Goal: Transaction & Acquisition: Register for event/course

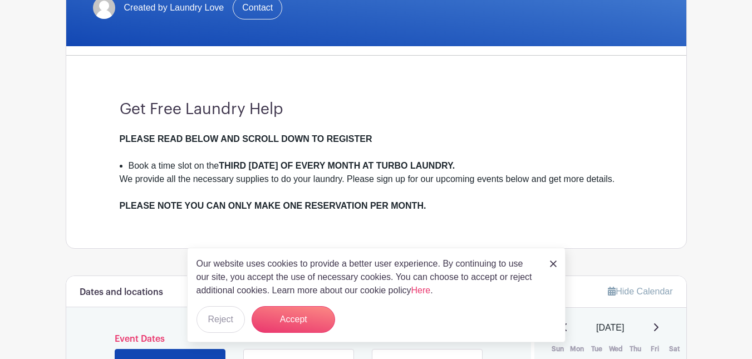
scroll to position [259, 0]
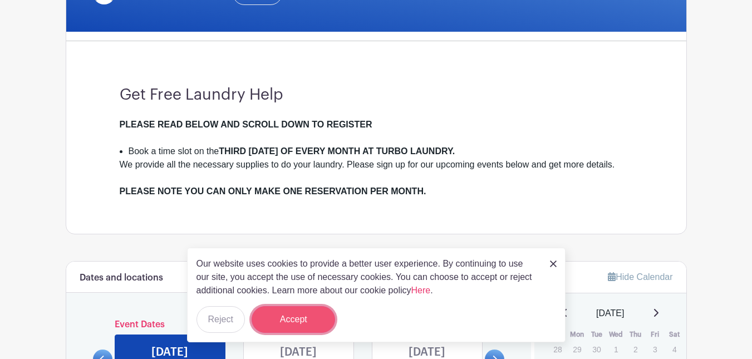
click at [313, 315] on button "Accept" at bounding box center [293, 319] width 83 height 27
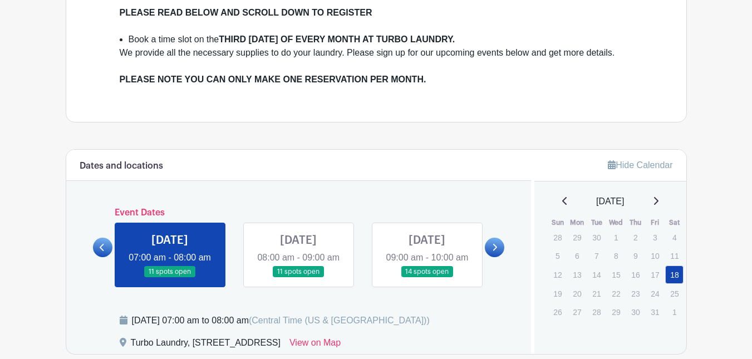
scroll to position [460, 0]
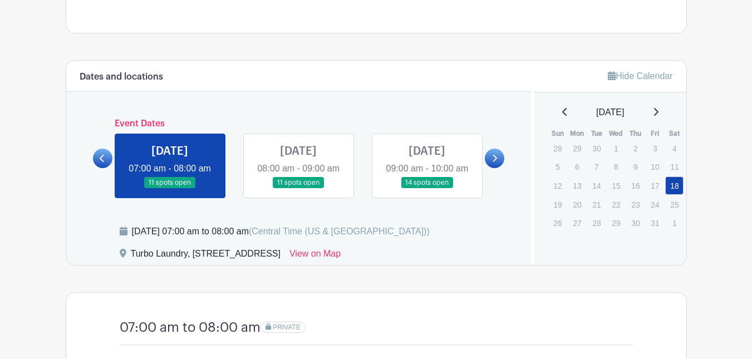
click at [170, 189] on link at bounding box center [170, 189] width 0 height 0
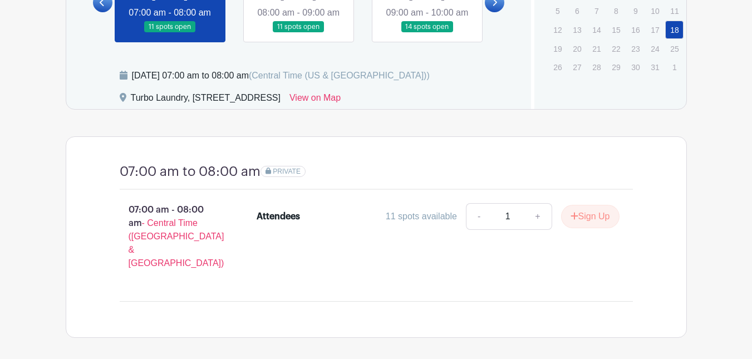
scroll to position [690, 0]
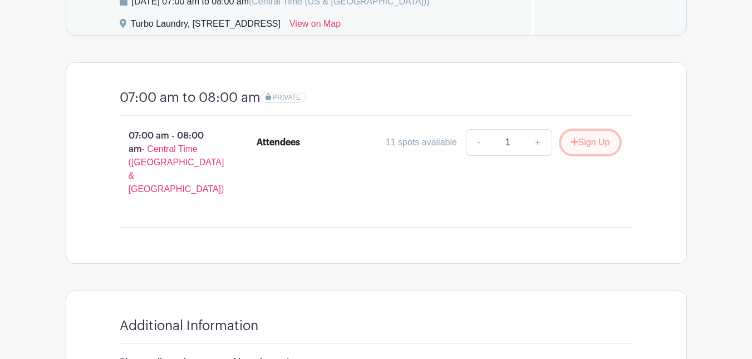
click at [585, 142] on button "Sign Up" at bounding box center [590, 142] width 58 height 23
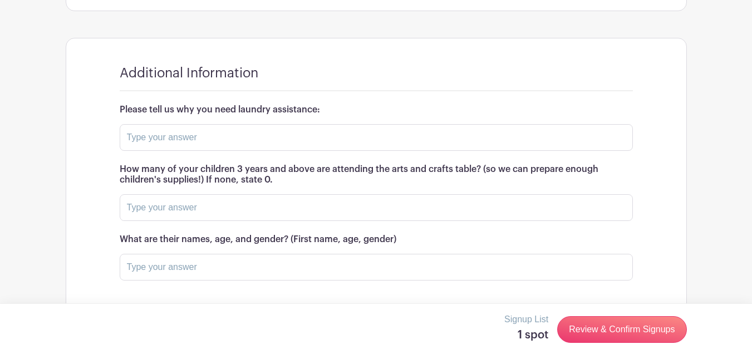
scroll to position [948, 0]
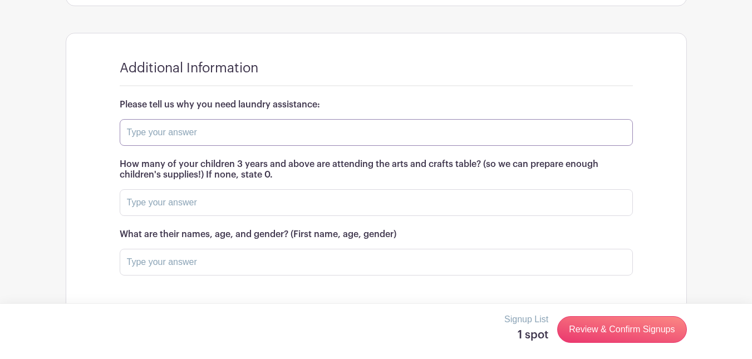
click at [489, 119] on input "text" at bounding box center [376, 132] width 513 height 27
type input "just got out the shelter need help washing our clothes"
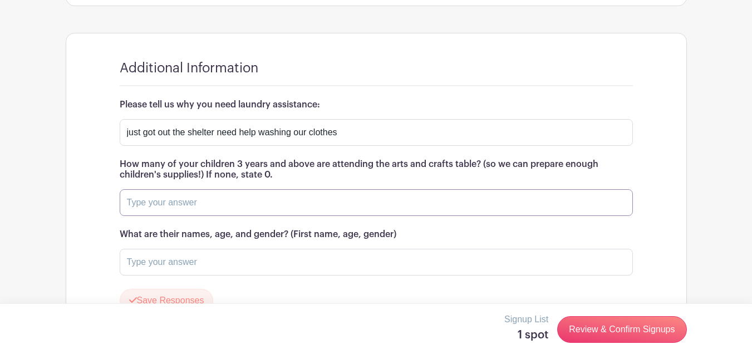
click at [298, 189] on input "text" at bounding box center [376, 202] width 513 height 27
type input "2"
click at [213, 249] on input "text" at bounding box center [376, 262] width 513 height 27
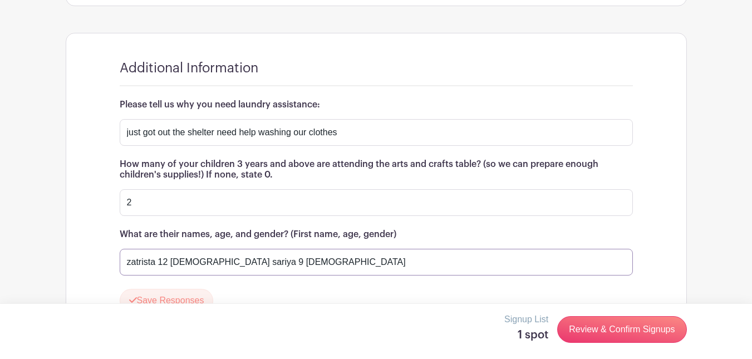
click at [230, 249] on input "zatrista 12 [DEMOGRAPHIC_DATA] sariya 9 [DEMOGRAPHIC_DATA]" at bounding box center [376, 262] width 513 height 27
type input "zatrista 12 [DEMOGRAPHIC_DATA] sariya 10 [DEMOGRAPHIC_DATA]"
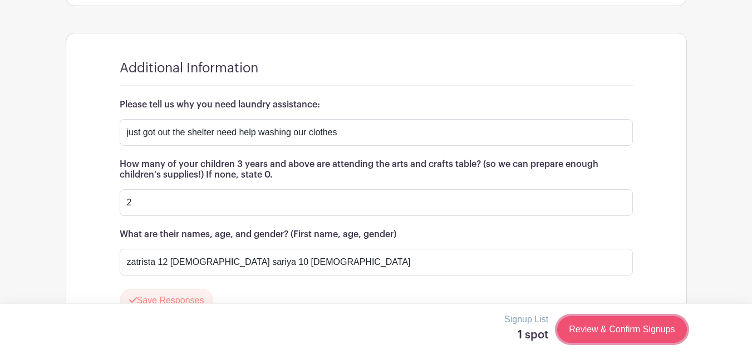
click at [643, 332] on link "Review & Confirm Signups" at bounding box center [621, 329] width 129 height 27
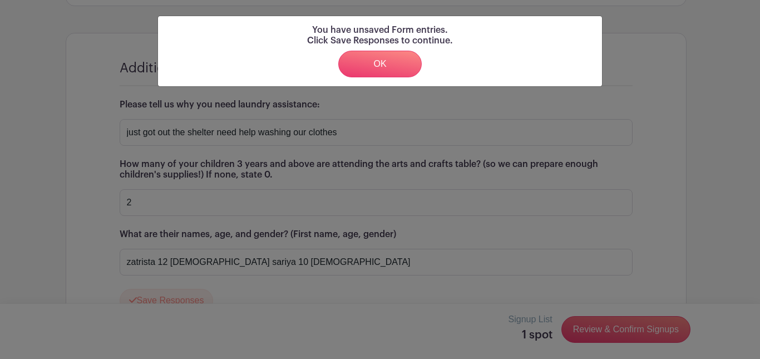
click at [751, 215] on div "You have unsaved Form entries. Click Save Responses to continue. OK" at bounding box center [380, 179] width 760 height 359
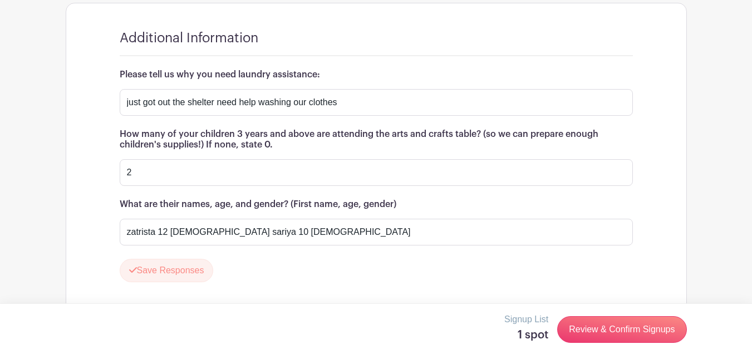
scroll to position [980, 0]
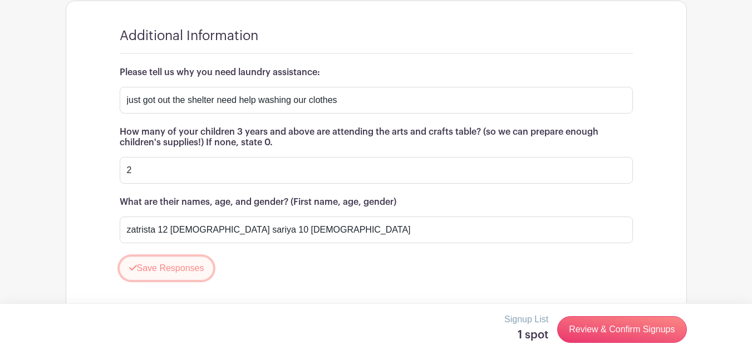
click at [171, 257] on button "Save Responses" at bounding box center [167, 268] width 94 height 23
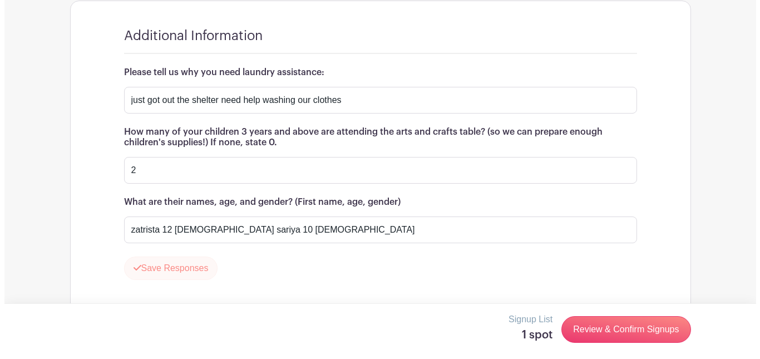
scroll to position [948, 0]
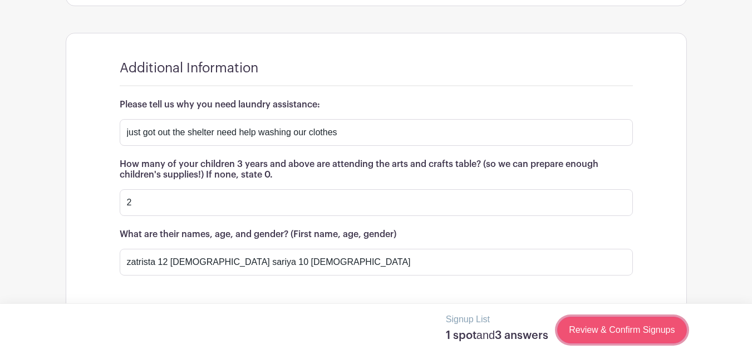
click at [599, 321] on link "Review & Confirm Signups" at bounding box center [621, 330] width 129 height 27
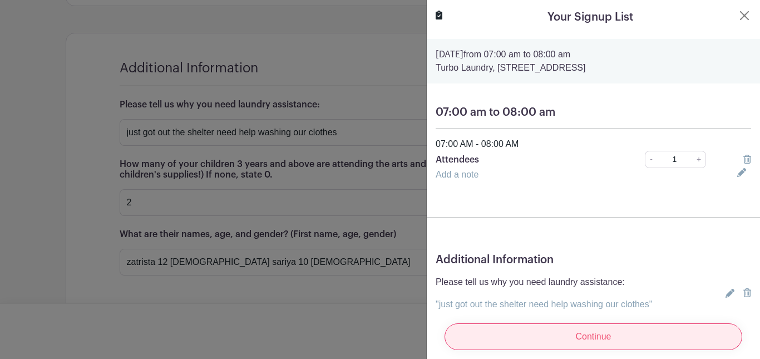
click at [600, 327] on input "Continue" at bounding box center [594, 336] width 298 height 27
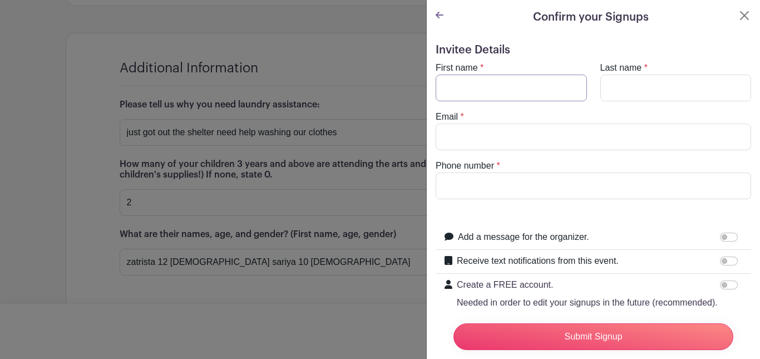
click at [504, 92] on input "First name" at bounding box center [511, 88] width 151 height 27
type input "[PERSON_NAME]"
type input "[EMAIL_ADDRESS][DOMAIN_NAME]"
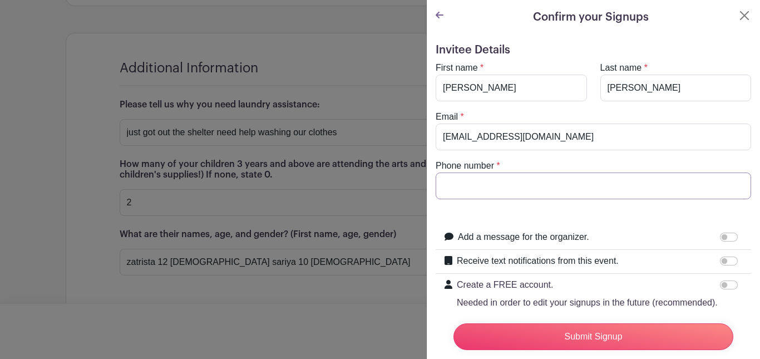
type input "[PHONE_NUMBER]"
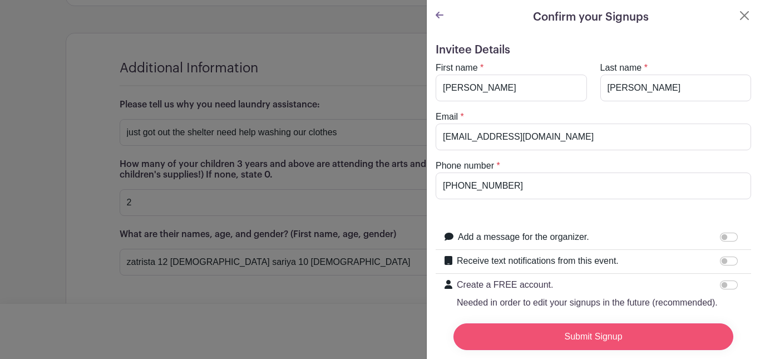
click at [559, 324] on input "Submit Signup" at bounding box center [593, 336] width 280 height 27
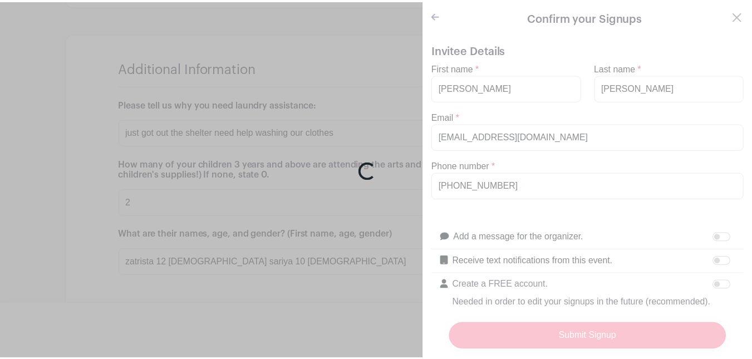
scroll to position [953, 0]
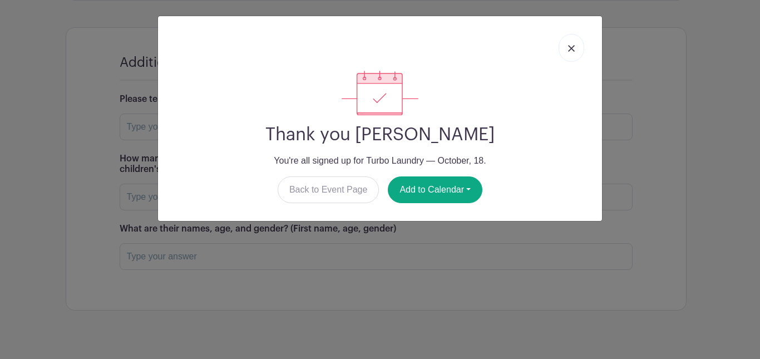
click at [564, 48] on link at bounding box center [572, 48] width 26 height 28
